Goal: Task Accomplishment & Management: Manage account settings

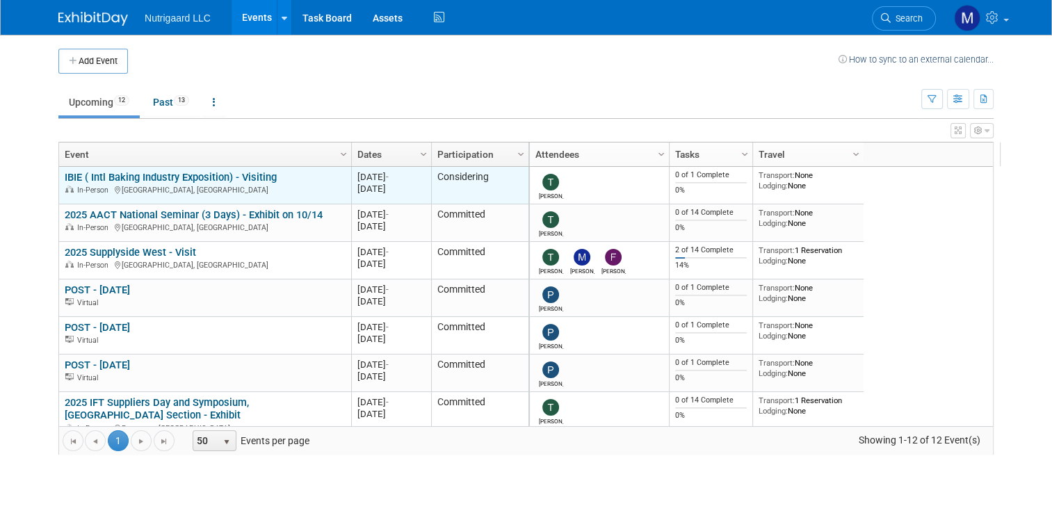
click at [441, 186] on td "Considering" at bounding box center [479, 186] width 97 height 38
click at [257, 179] on link "IBIE ( Intl Baking Industry Exposition) - Visiting" at bounding box center [171, 177] width 212 height 13
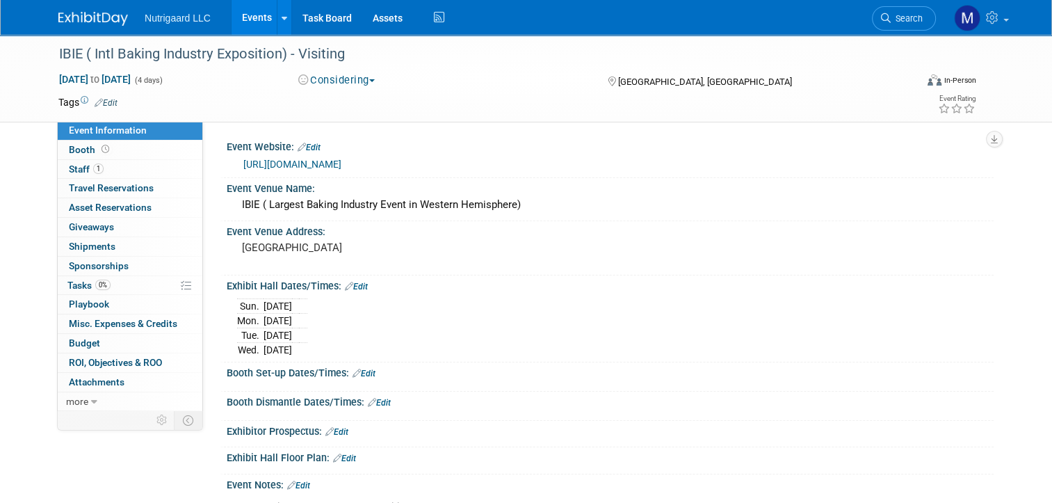
click at [371, 73] on button "Considering" at bounding box center [336, 80] width 87 height 15
click at [359, 144] on link "Not Going" at bounding box center [349, 141] width 110 height 19
click at [81, 21] on img at bounding box center [93, 19] width 70 height 14
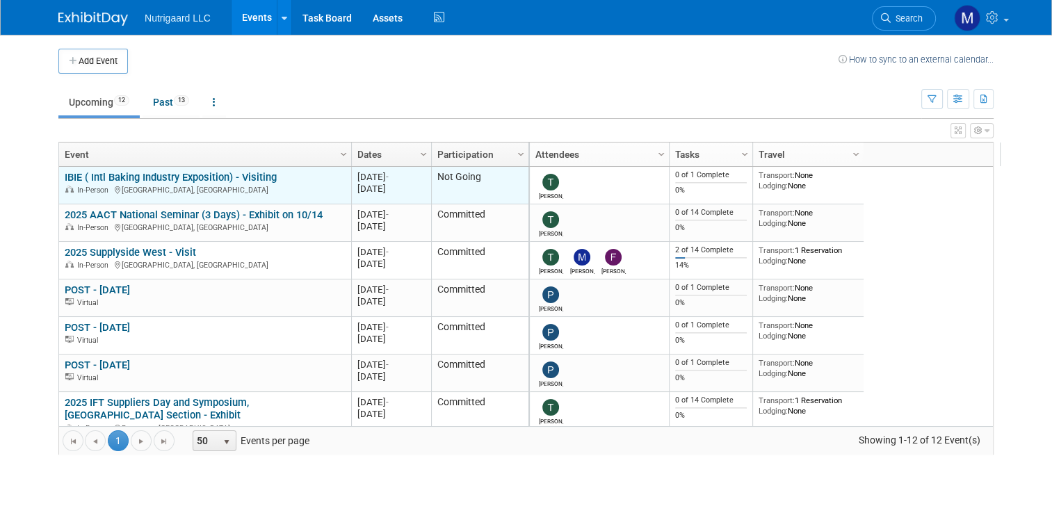
click at [219, 177] on link "IBIE ( Intl Baking Industry Exposition) - Visiting" at bounding box center [171, 177] width 212 height 13
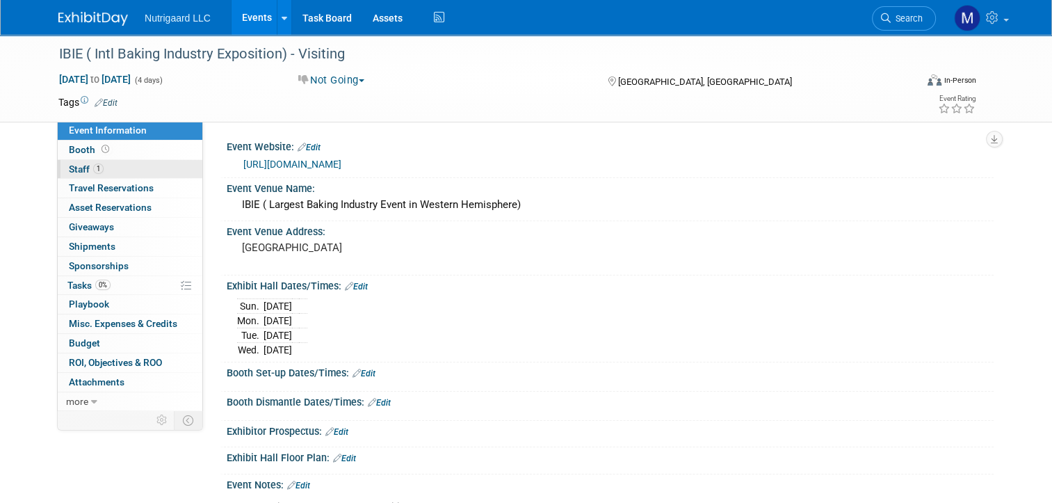
click at [69, 168] on span "Staff 1" at bounding box center [86, 168] width 35 height 11
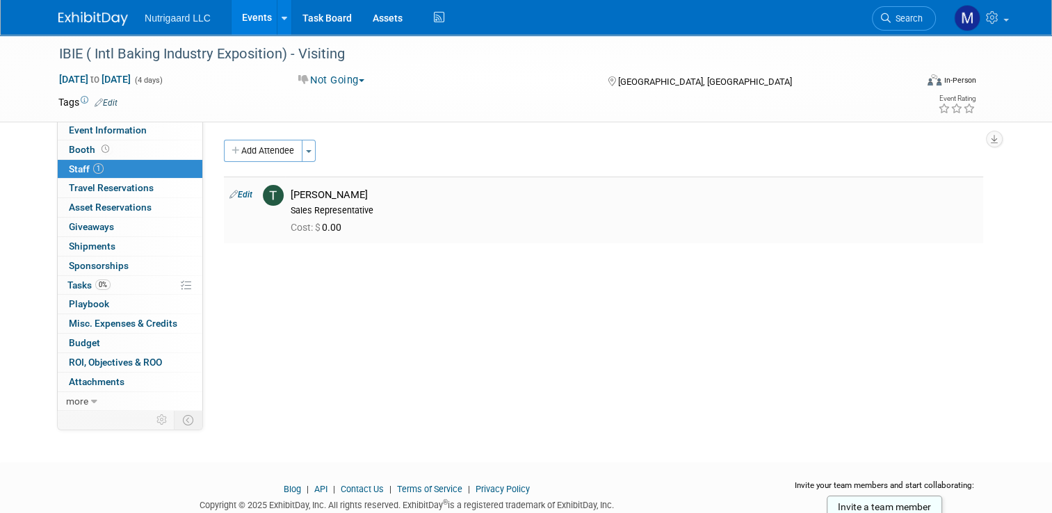
click at [229, 191] on icon at bounding box center [233, 194] width 8 height 15
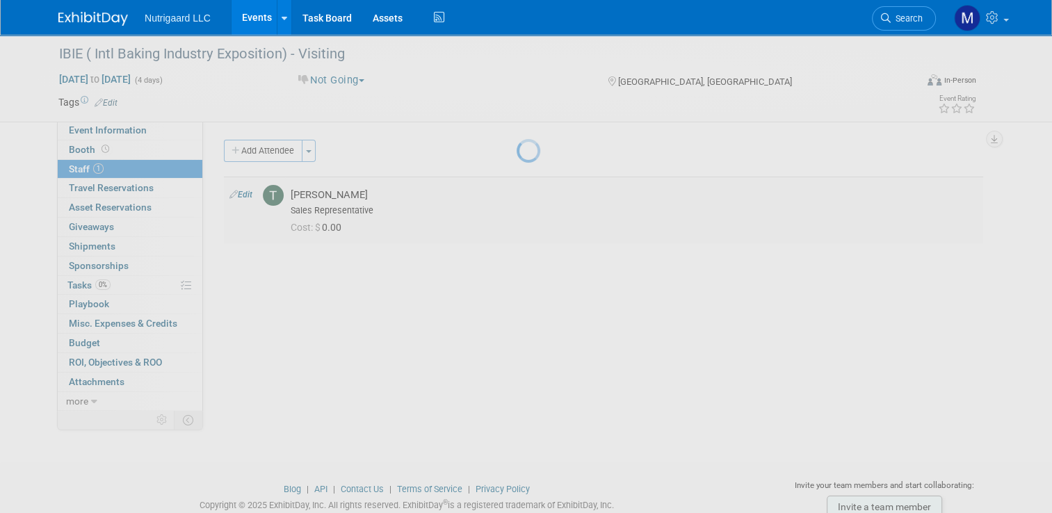
select select "ae9c945d-4eb4-44e8-aed6-cc7dbf624fd1"
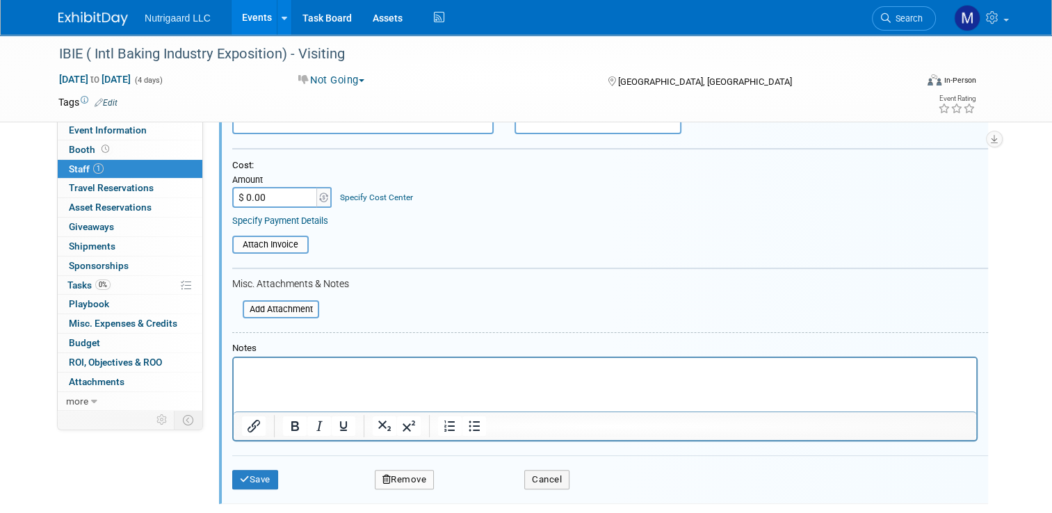
scroll to position [270, 0]
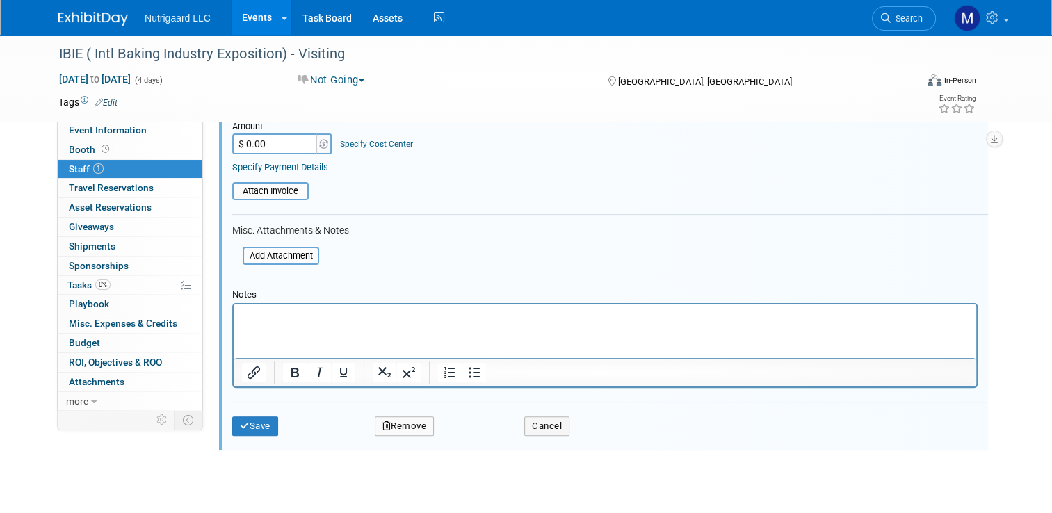
click at [405, 422] on button "Remove" at bounding box center [405, 425] width 60 height 19
click at [467, 434] on link "Yes" at bounding box center [480, 434] width 40 height 22
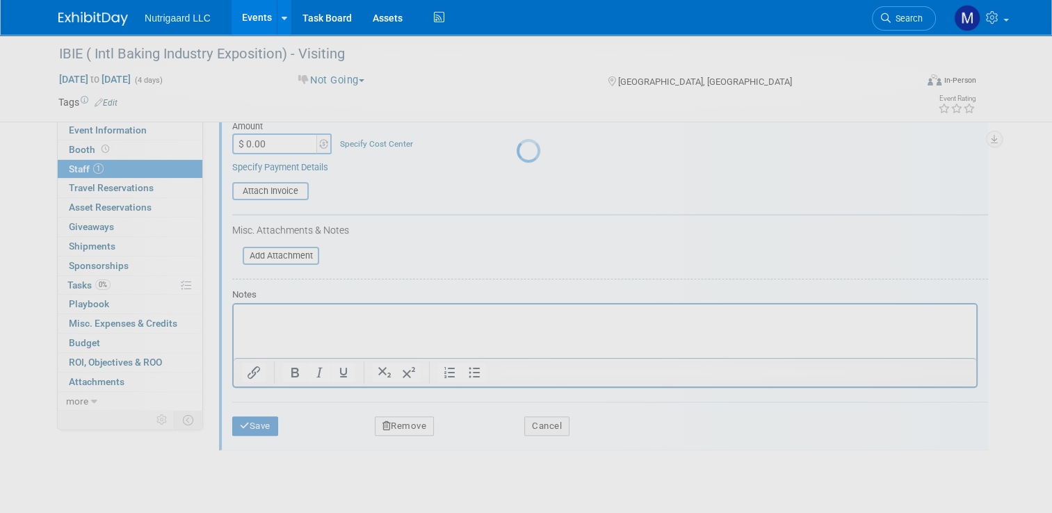
scroll to position [46, 0]
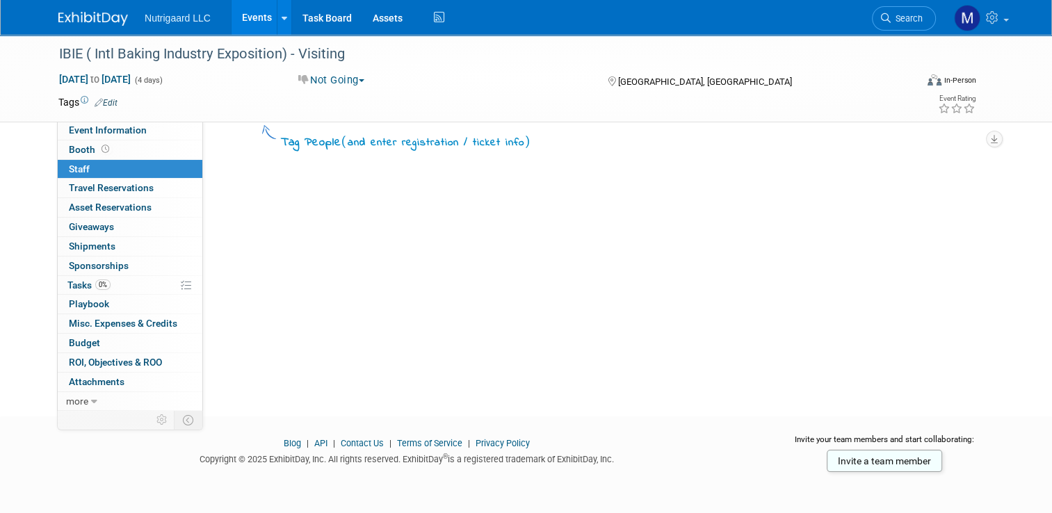
click at [63, 18] on img at bounding box center [93, 19] width 70 height 14
